Goal: Check status: Check status

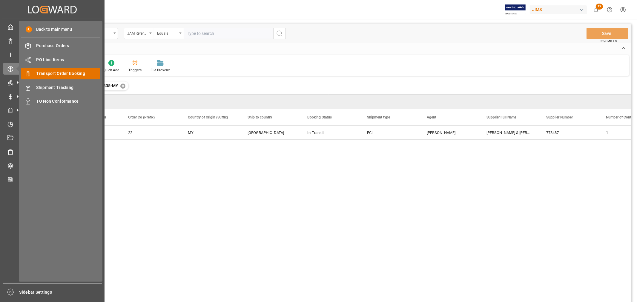
click at [63, 75] on span "Transport Order Booking" at bounding box center [68, 73] width 64 height 6
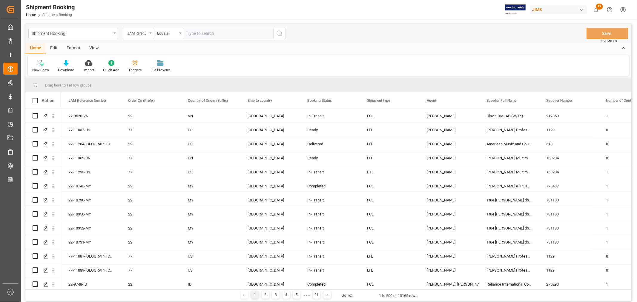
click at [227, 32] on input "text" at bounding box center [229, 33] width 90 height 11
paste input "77-11160-[GEOGRAPHIC_DATA]"
type input "77-11160-[GEOGRAPHIC_DATA]"
click at [282, 33] on icon "search button" at bounding box center [279, 33] width 7 height 7
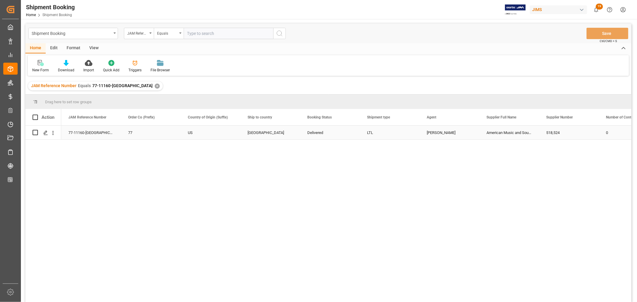
click at [436, 134] on div "[PERSON_NAME]" at bounding box center [449, 133] width 45 height 14
click at [208, 34] on input "text" at bounding box center [229, 33] width 90 height 11
paste input "77-11186-[GEOGRAPHIC_DATA]"
type input "77-11186-[GEOGRAPHIC_DATA]"
click at [155, 87] on div "✕" at bounding box center [157, 86] width 5 height 5
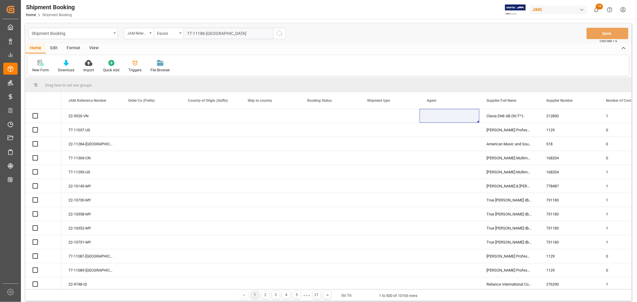
click at [280, 34] on icon "search button" at bounding box center [279, 33] width 7 height 7
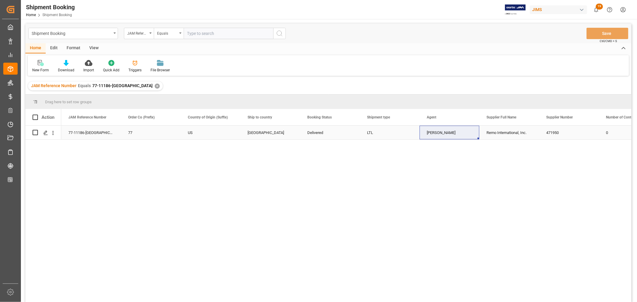
click at [446, 135] on div "[PERSON_NAME]" at bounding box center [449, 133] width 45 height 14
click at [194, 33] on input "text" at bounding box center [229, 33] width 90 height 11
paste input "77-11202-[GEOGRAPHIC_DATA]"
type input "77-11202-[GEOGRAPHIC_DATA]"
click at [155, 87] on div "✕" at bounding box center [157, 86] width 5 height 5
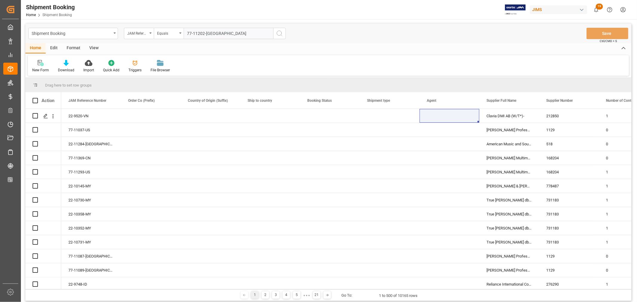
click at [281, 34] on icon "search button" at bounding box center [279, 33] width 7 height 7
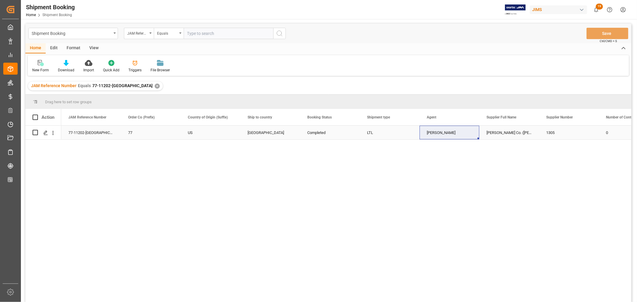
click at [434, 136] on div "[PERSON_NAME]" at bounding box center [449, 133] width 45 height 14
click at [200, 37] on input "text" at bounding box center [229, 33] width 90 height 11
paste input "77-10801-[GEOGRAPHIC_DATA]"
type input "77-10801-[GEOGRAPHIC_DATA]"
click at [123, 87] on div "JAM Reference Number Equals 77-11202-US ✕" at bounding box center [95, 86] width 135 height 9
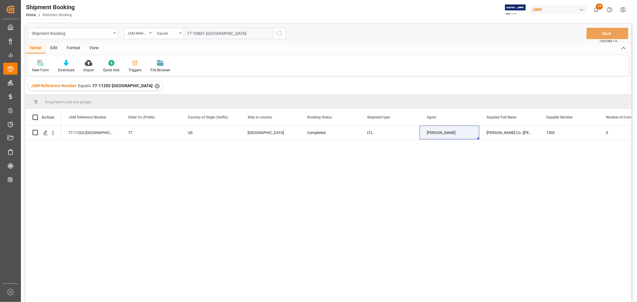
click at [155, 86] on div "✕" at bounding box center [157, 86] width 5 height 5
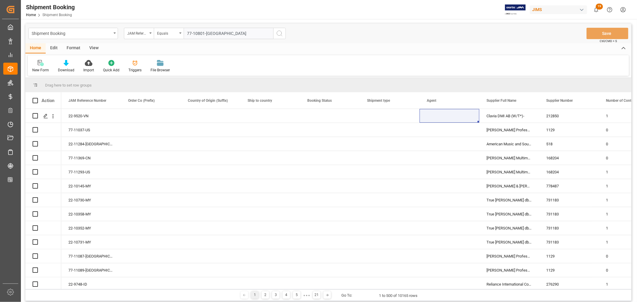
click at [280, 34] on icon "search button" at bounding box center [279, 33] width 7 height 7
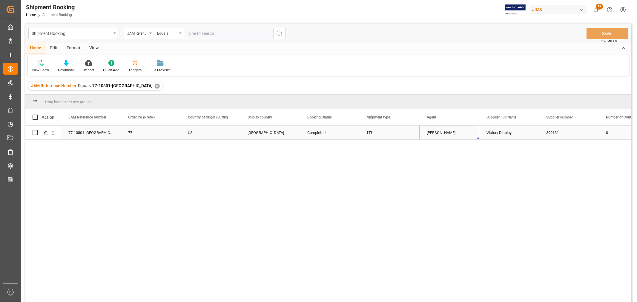
click at [449, 129] on div "[PERSON_NAME]" at bounding box center [449, 133] width 45 height 14
click at [203, 32] on input "text" at bounding box center [229, 33] width 90 height 11
paste input "77-10873-[GEOGRAPHIC_DATA]"
type input "77-10873-[GEOGRAPHIC_DATA]"
click at [155, 85] on div "✕" at bounding box center [157, 86] width 5 height 5
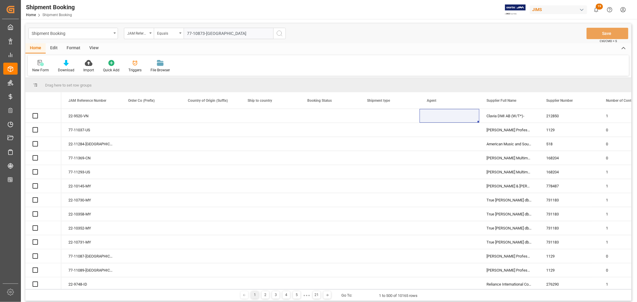
click at [281, 33] on icon "search button" at bounding box center [279, 33] width 7 height 7
